Goal: Information Seeking & Learning: Check status

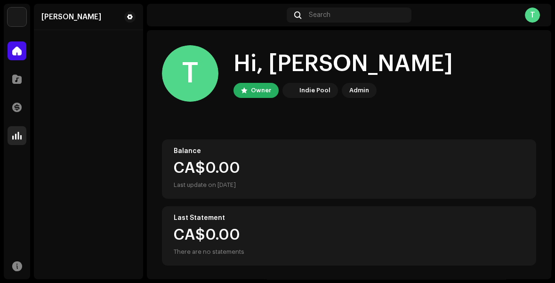
click at [15, 134] on span at bounding box center [16, 136] width 9 height 8
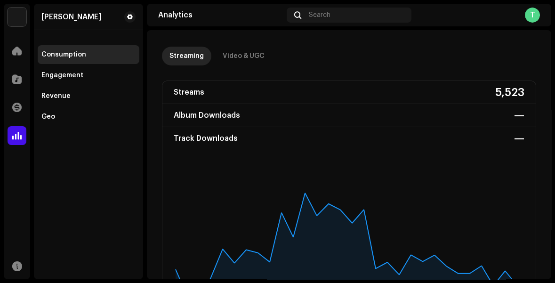
scroll to position [39, 0]
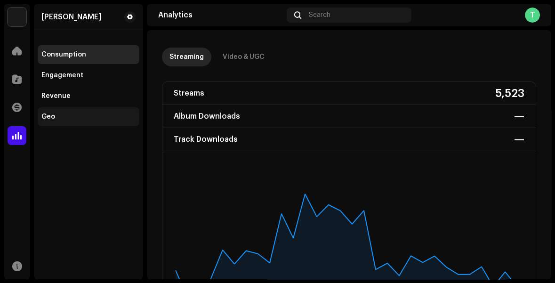
click at [46, 118] on div "Geo" at bounding box center [48, 117] width 14 height 8
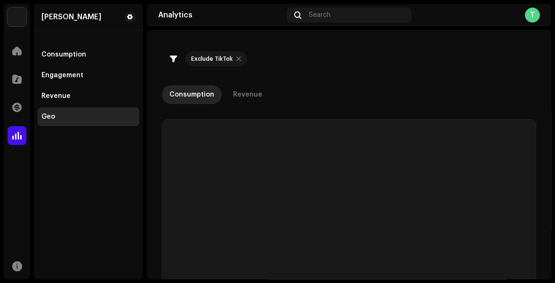
scroll to position [1, 0]
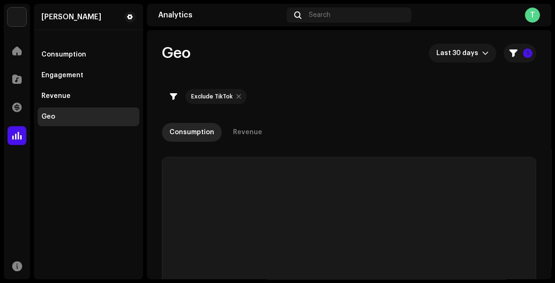
checkbox input "true"
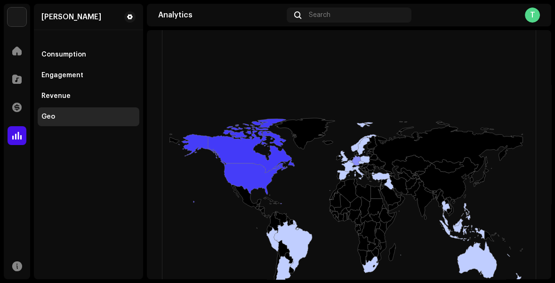
scroll to position [186, 0]
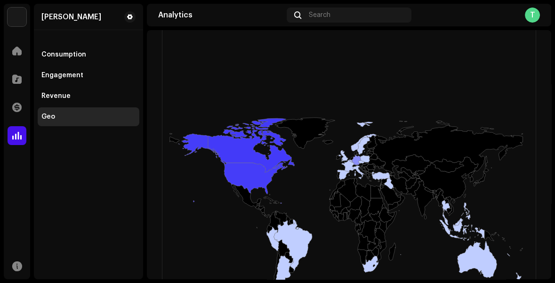
click at [361, 124] on icon at bounding box center [363, 136] width 25 height 29
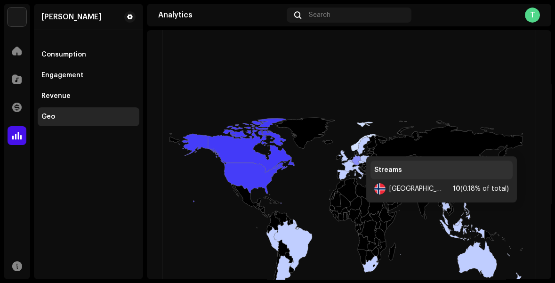
click at [357, 146] on icon at bounding box center [363, 136] width 25 height 29
click at [358, 146] on icon at bounding box center [364, 146] width 13 height 18
click at [343, 158] on icon at bounding box center [343, 155] width 9 height 11
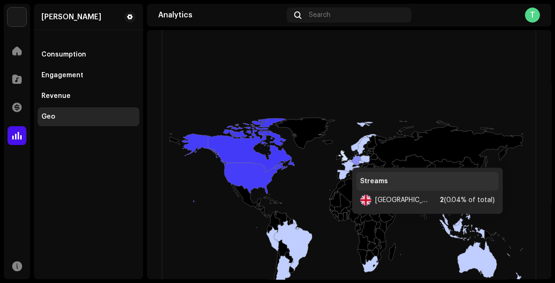
click at [343, 177] on icon at bounding box center [340, 180] width 20 height 21
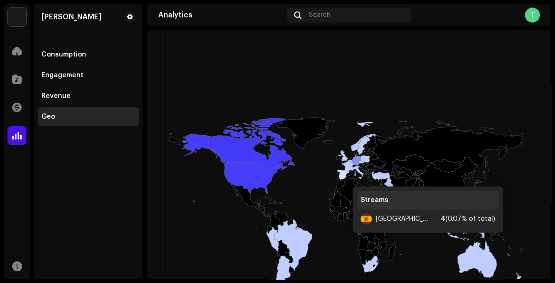
click at [368, 162] on icon at bounding box center [376, 164] width 17 height 10
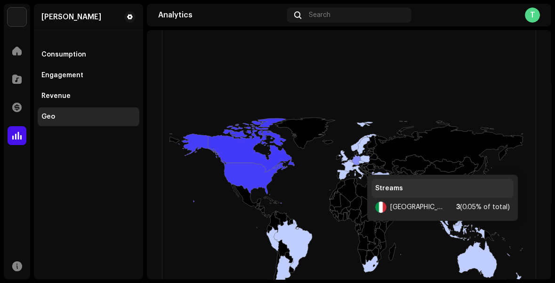
click at [358, 166] on icon at bounding box center [359, 173] width 12 height 14
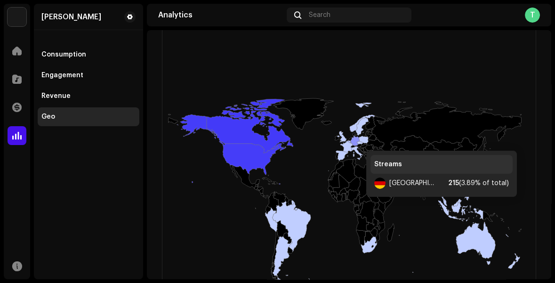
click at [357, 140] on icon at bounding box center [355, 141] width 9 height 10
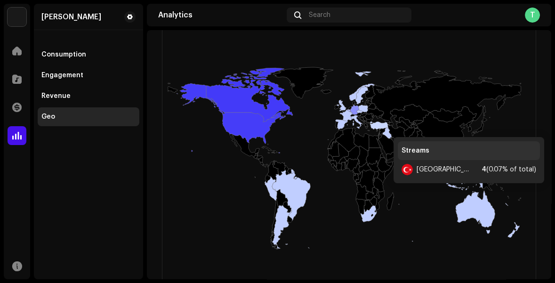
click at [384, 127] on icon at bounding box center [379, 126] width 18 height 8
click at [365, 216] on icon at bounding box center [369, 214] width 16 height 16
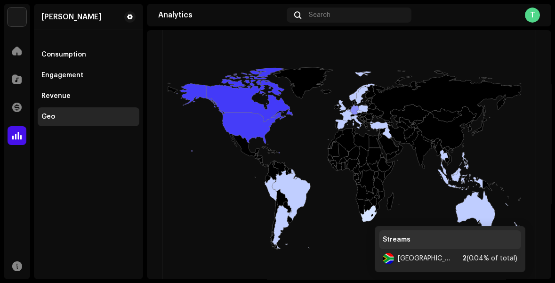
click at [483, 210] on icon at bounding box center [476, 212] width 40 height 43
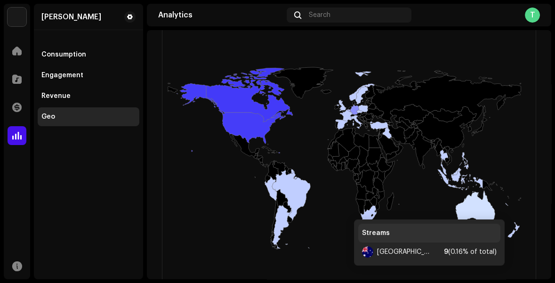
click at [483, 181] on icon at bounding box center [490, 185] width 15 height 10
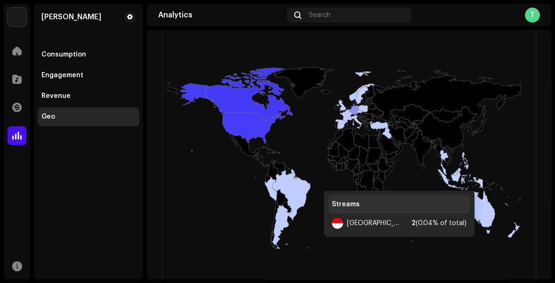
click at [458, 180] on icon at bounding box center [460, 179] width 45 height 21
click at [447, 177] on icon at bounding box center [460, 179] width 45 height 21
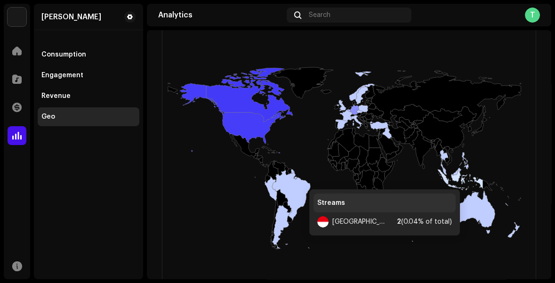
click at [443, 179] on rect at bounding box center [347, 208] width 368 height 377
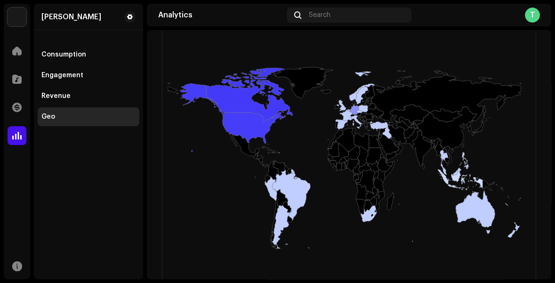
click at [445, 159] on icon at bounding box center [447, 160] width 5 height 6
click at [466, 160] on rect at bounding box center [347, 208] width 368 height 377
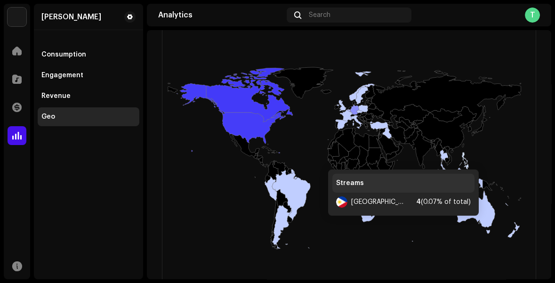
click at [515, 230] on icon at bounding box center [514, 229] width 12 height 15
